Goal: Task Accomplishment & Management: Use online tool/utility

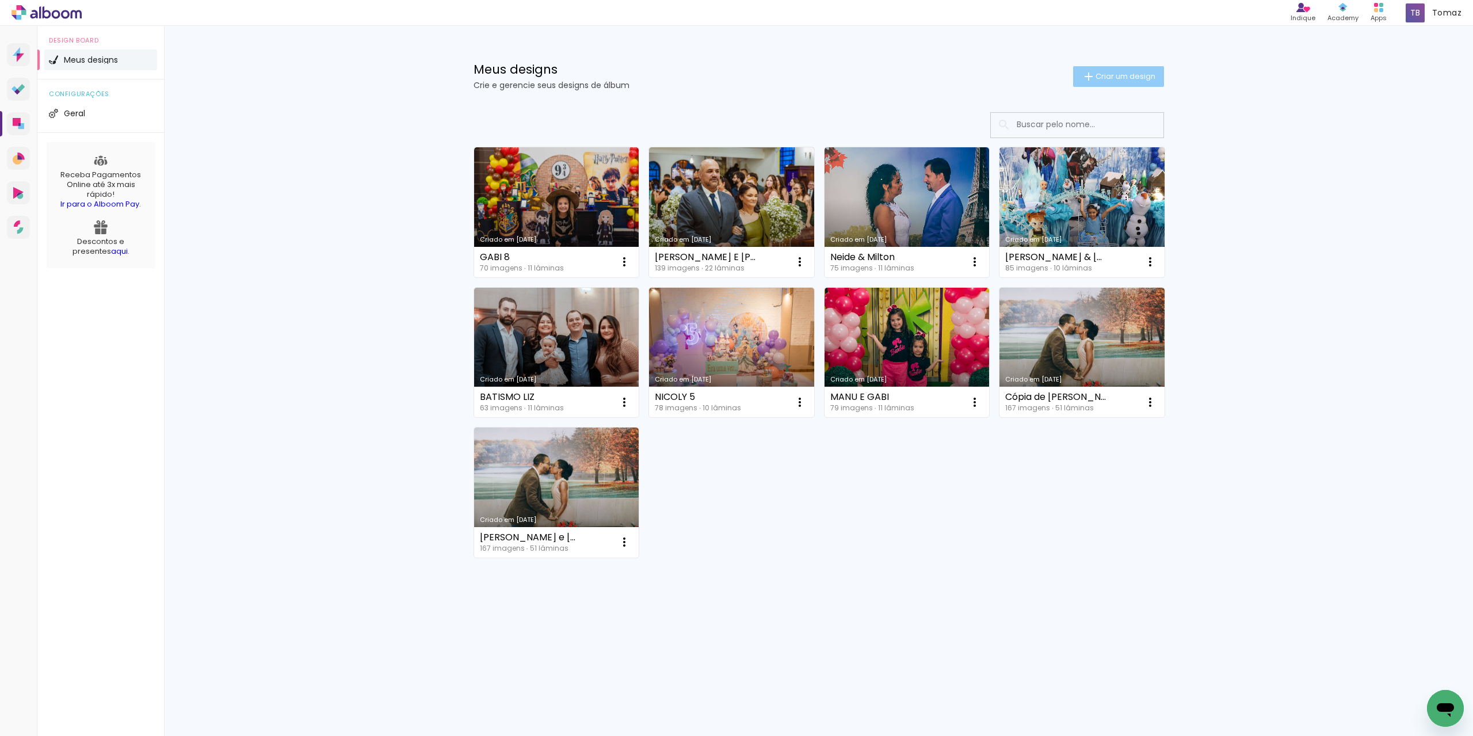
click at [1097, 73] on span "Criar um design" at bounding box center [1126, 76] width 60 height 7
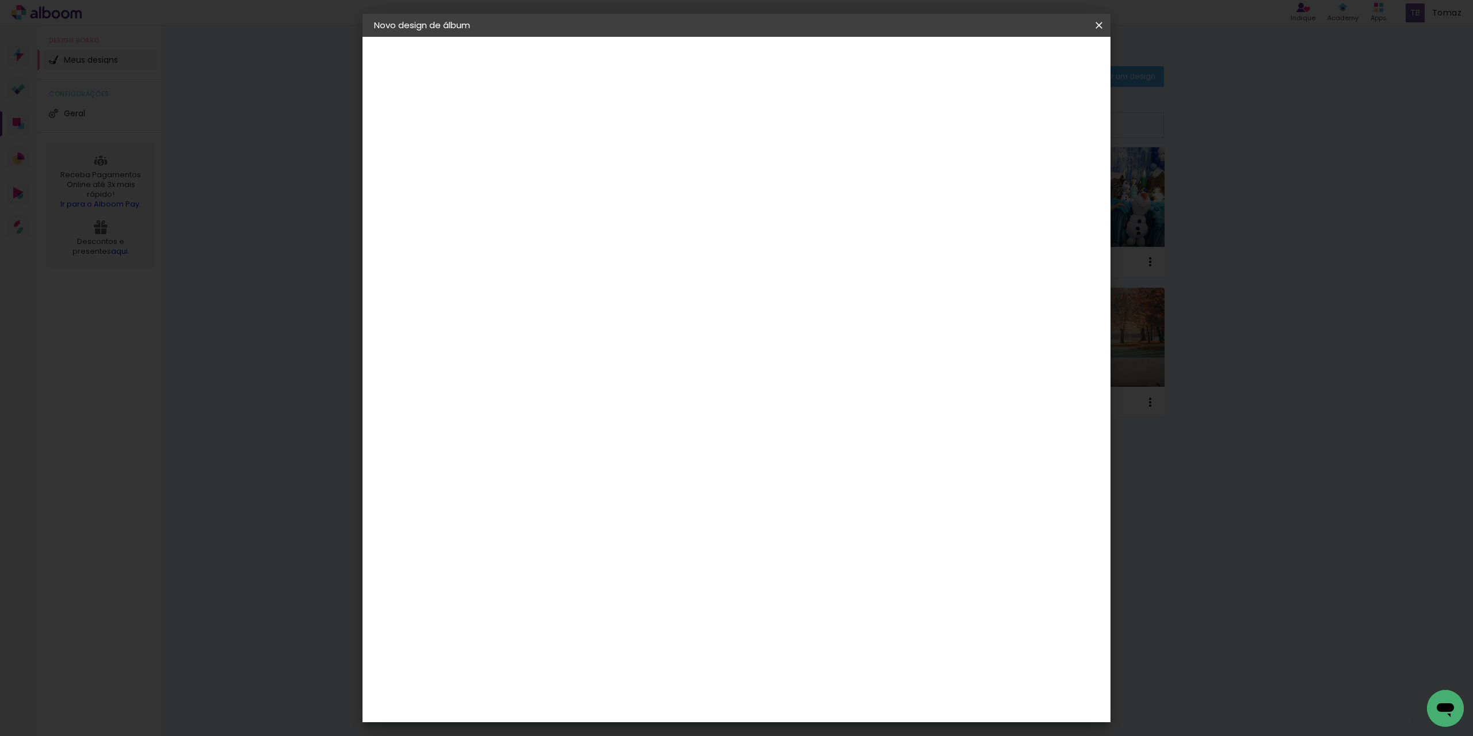
click at [562, 150] on input at bounding box center [562, 155] width 0 height 18
type input "manu5"
type paper-input "manu5"
click at [0, 0] on slot "Avançar" at bounding box center [0, 0] width 0 height 0
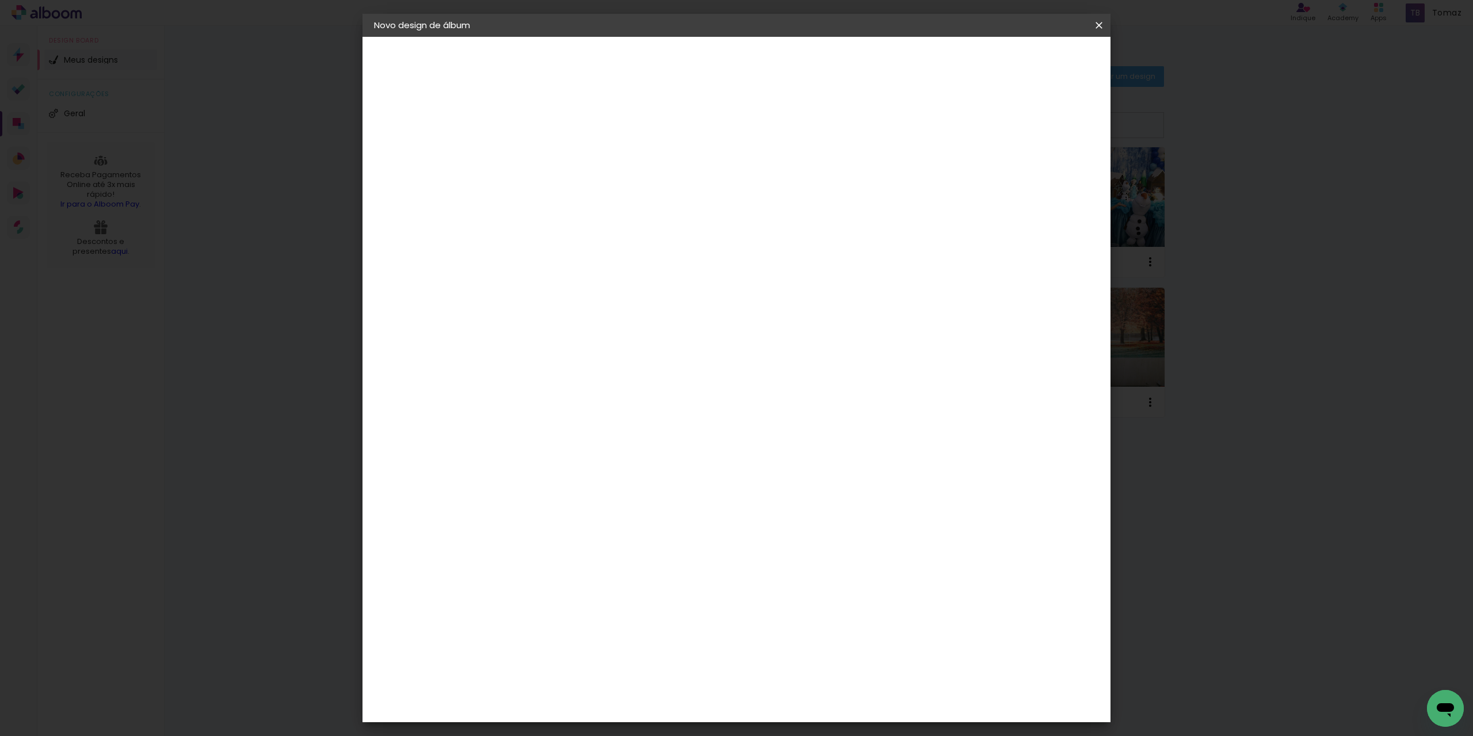
click at [583, 379] on div "Go image" at bounding box center [569, 388] width 28 height 18
click at [795, 49] on header "Fornecedor Escolha um fornecedor ou avance com o tamanho livre. Voltar Avançar" at bounding box center [653, 71] width 283 height 68
click at [0, 0] on slot "Avançar" at bounding box center [0, 0] width 0 height 0
click at [607, 192] on input "text" at bounding box center [584, 201] width 45 height 18
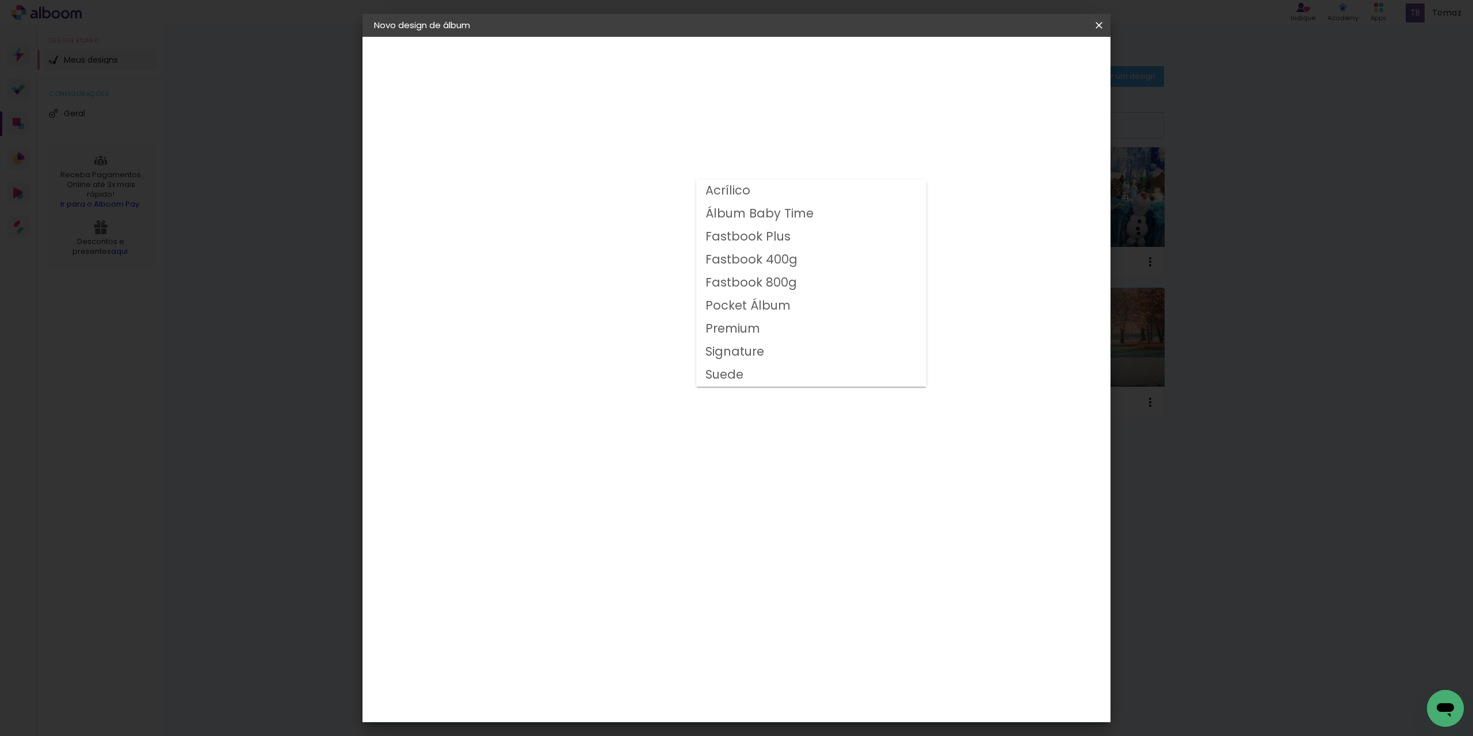
click at [0, 0] on slot "Fastbook 400g" at bounding box center [0, 0] width 0 height 0
click at [703, 196] on input "Fastbook 400g" at bounding box center [632, 189] width 141 height 18
click at [0, 0] on slot "Fastbook 800g" at bounding box center [0, 0] width 0 height 0
type input "Fastbook 800g"
drag, startPoint x: 786, startPoint y: 306, endPoint x: 780, endPoint y: 351, distance: 45.8
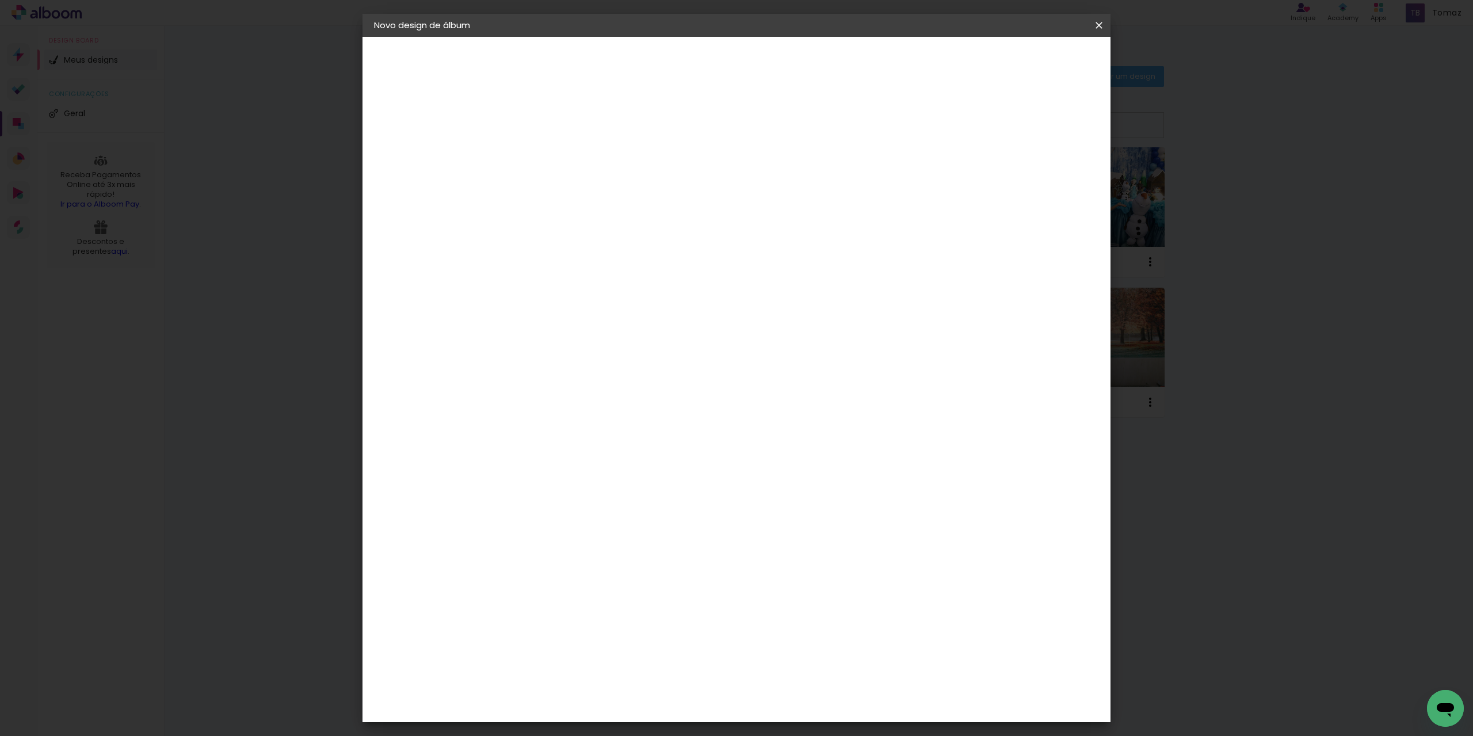
click at [0, 0] on slot "Horizontal Modelo Fechado Lâmina 20 × 15 15 × 20 cm 15.24 × 40.64 cm 25 × 20 20…" at bounding box center [0, 0] width 0 height 0
click at [640, 537] on span "25 × 25" at bounding box center [613, 552] width 54 height 30
click at [0, 0] on slot "Avançar" at bounding box center [0, 0] width 0 height 0
click at [1027, 59] on span "Iniciar design" at bounding box center [1001, 61] width 52 height 8
